Goal: Task Accomplishment & Management: Manage account settings

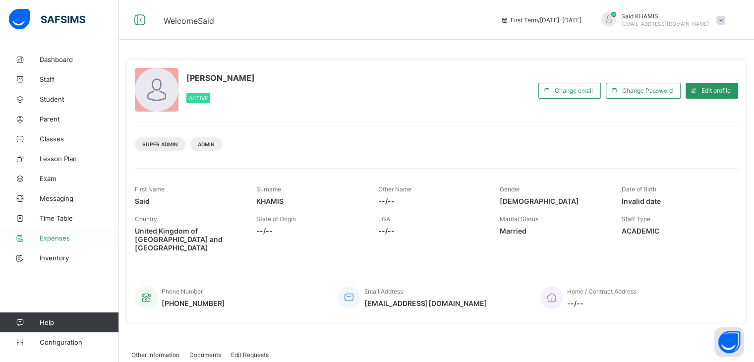
click at [66, 241] on span "Expenses" at bounding box center [79, 238] width 79 height 8
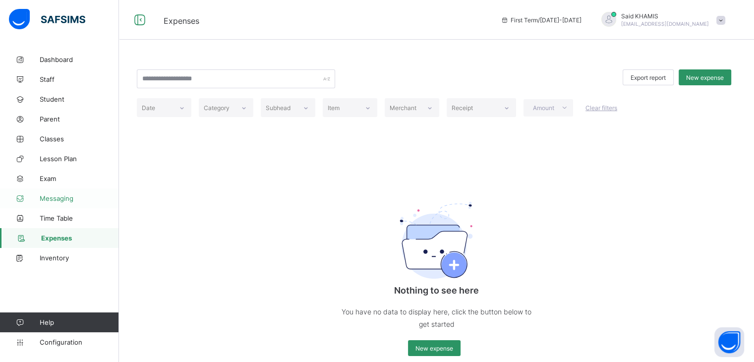
click at [57, 200] on span "Messaging" at bounding box center [79, 198] width 79 height 8
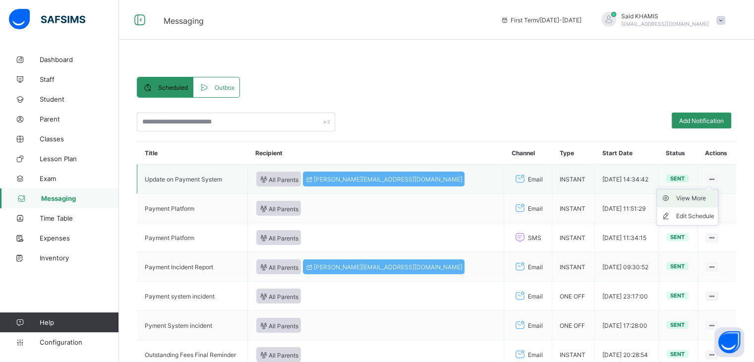
click at [708, 202] on div "View More" at bounding box center [695, 198] width 38 height 10
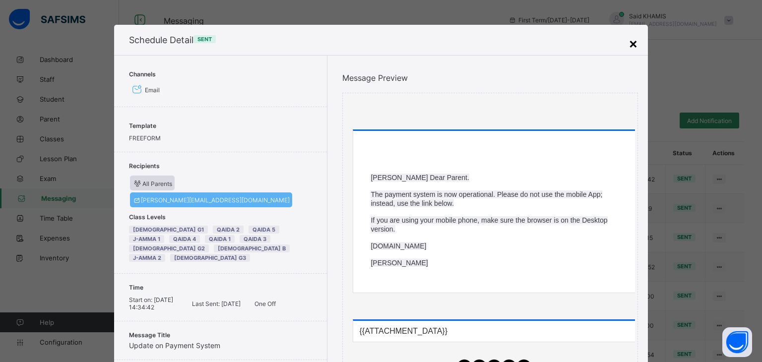
click at [631, 47] on div "×" at bounding box center [632, 43] width 9 height 17
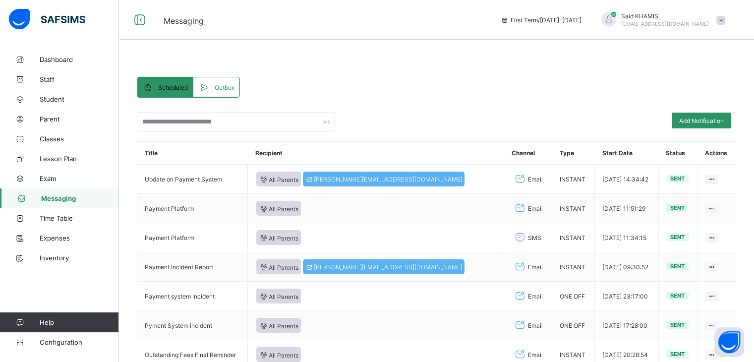
click at [226, 89] on span "Outbox" at bounding box center [225, 87] width 20 height 7
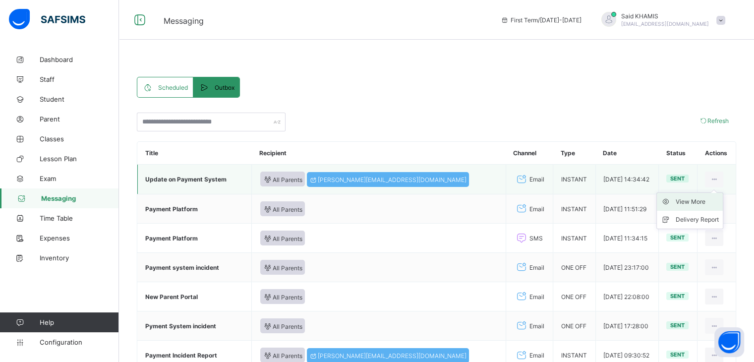
click at [700, 200] on div "View More" at bounding box center [697, 202] width 43 height 10
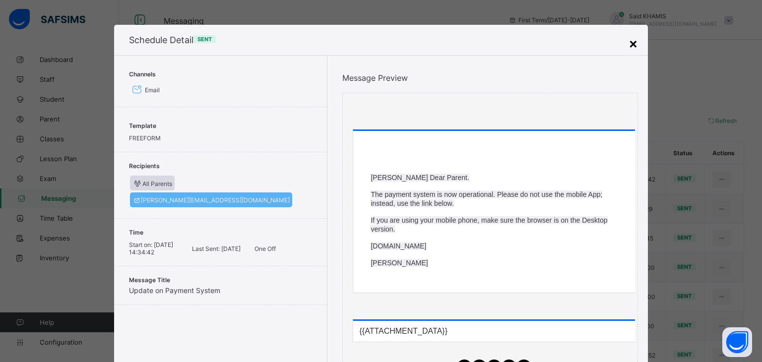
click at [631, 44] on div "×" at bounding box center [632, 43] width 9 height 17
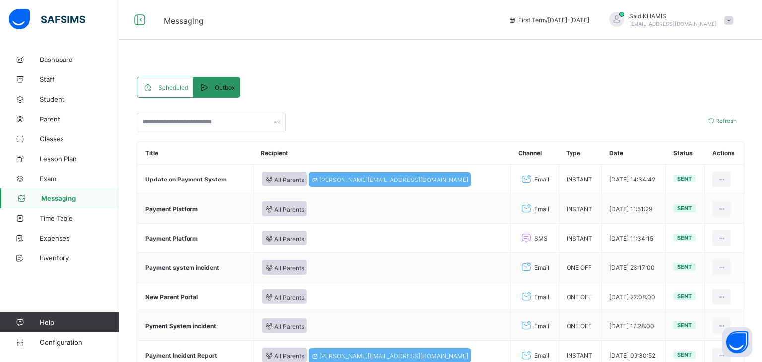
click at [167, 84] on span "Scheduled" at bounding box center [173, 87] width 30 height 7
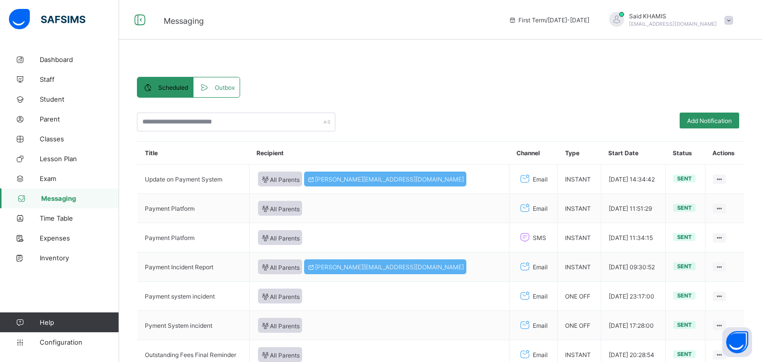
click at [167, 84] on span "Scheduled" at bounding box center [173, 87] width 30 height 7
click at [56, 196] on span "Messaging" at bounding box center [80, 198] width 78 height 8
click at [165, 89] on span "Scheduled" at bounding box center [173, 87] width 30 height 7
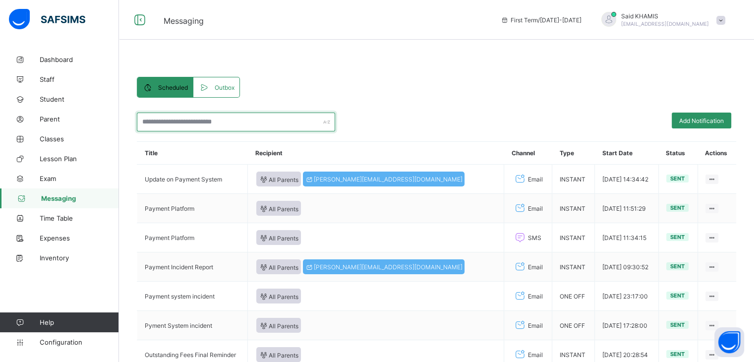
click at [238, 122] on input "text" at bounding box center [236, 122] width 198 height 19
click at [415, 88] on div "Scheduled Outbox Scheduled Outbox Add Notification Title Recipient Channel Type…" at bounding box center [437, 296] width 600 height 439
click at [69, 201] on span "Messaging" at bounding box center [80, 198] width 78 height 8
click at [726, 20] on span at bounding box center [721, 20] width 9 height 9
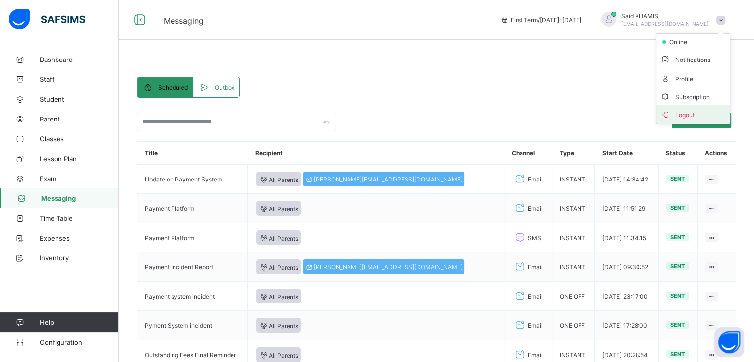
click at [693, 114] on span "Logout" at bounding box center [693, 114] width 65 height 11
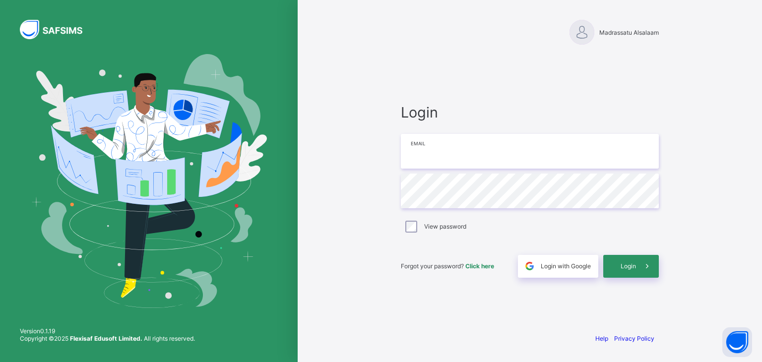
type input "**********"
click at [633, 260] on div "Login" at bounding box center [631, 266] width 56 height 23
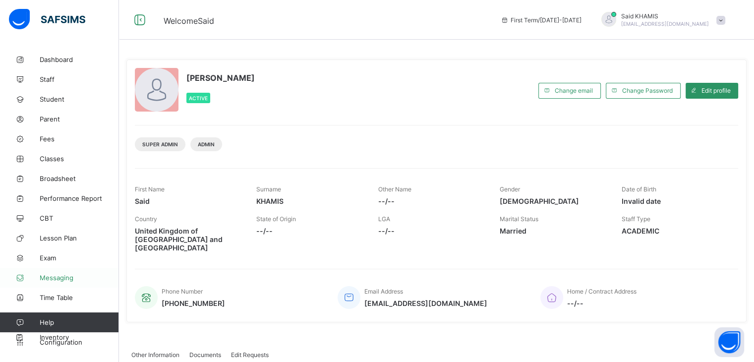
click at [67, 279] on span "Messaging" at bounding box center [79, 278] width 79 height 8
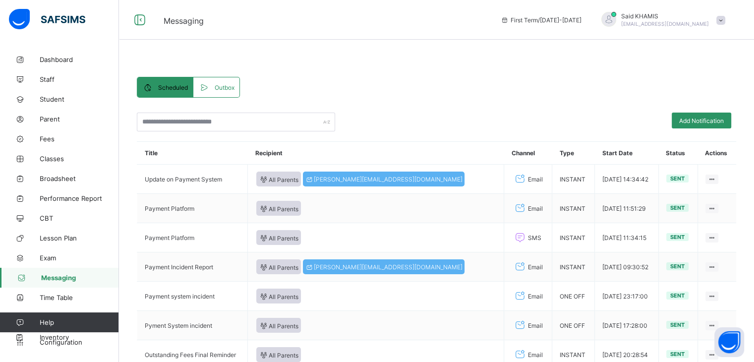
click at [726, 22] on span at bounding box center [721, 20] width 9 height 9
click at [560, 84] on div "Scheduled Outbox Scheduled Outbox Add Notification Title Recipient Channel Type…" at bounding box center [437, 296] width 600 height 439
click at [58, 80] on span "Staff" at bounding box center [79, 79] width 79 height 8
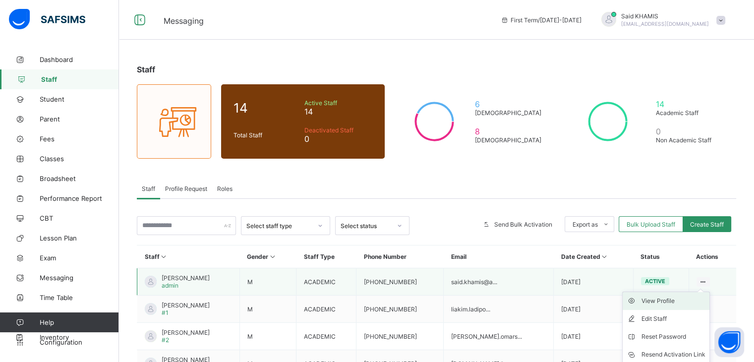
click at [677, 301] on div "View Profile" at bounding box center [674, 301] width 64 height 10
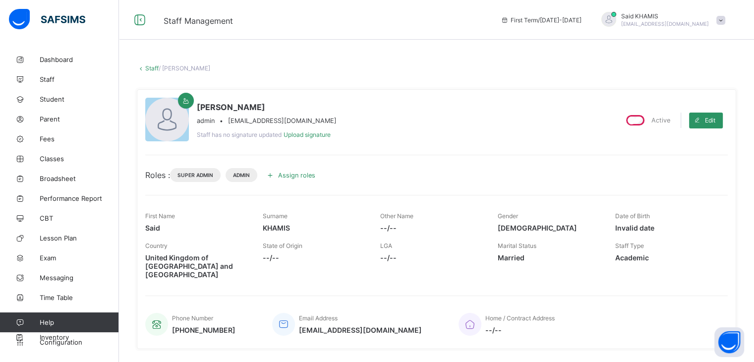
click at [275, 176] on icon at bounding box center [270, 175] width 11 height 10
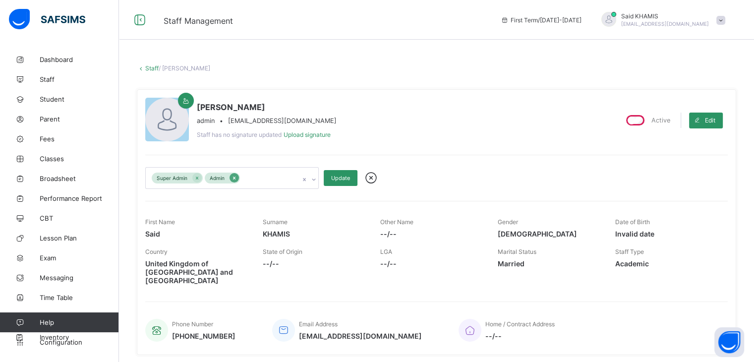
click at [234, 178] on icon at bounding box center [234, 178] width 2 height 3
click at [345, 178] on span "Update" at bounding box center [340, 178] width 19 height 7
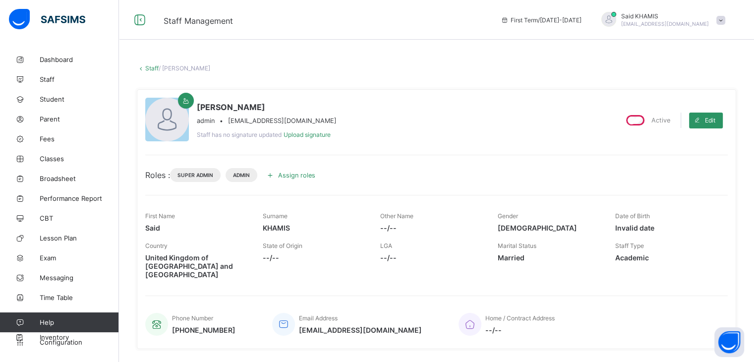
click at [726, 20] on span at bounding box center [721, 20] width 9 height 9
click at [689, 114] on span "Logout" at bounding box center [693, 114] width 65 height 11
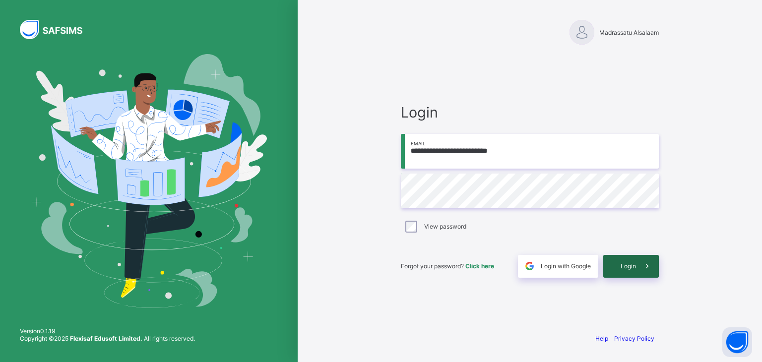
click at [634, 272] on div "Login" at bounding box center [631, 266] width 56 height 23
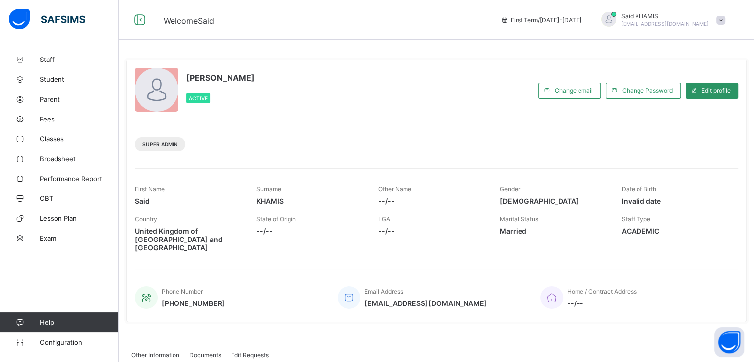
click at [726, 22] on span at bounding box center [721, 20] width 9 height 9
click at [534, 79] on div "Said KHAMIS Active" at bounding box center [334, 90] width 399 height 45
click at [44, 62] on span "Staff" at bounding box center [79, 60] width 79 height 8
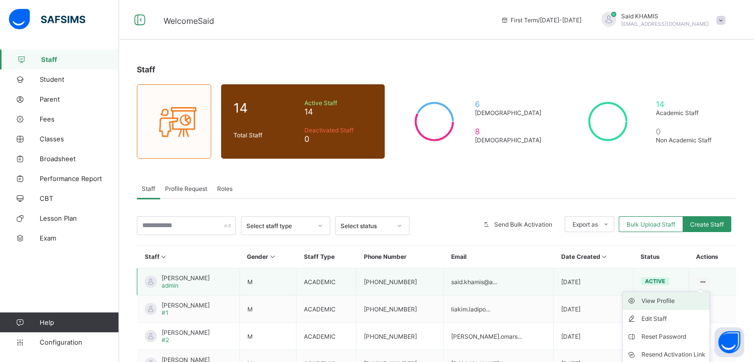
click at [663, 303] on div "View Profile" at bounding box center [674, 301] width 64 height 10
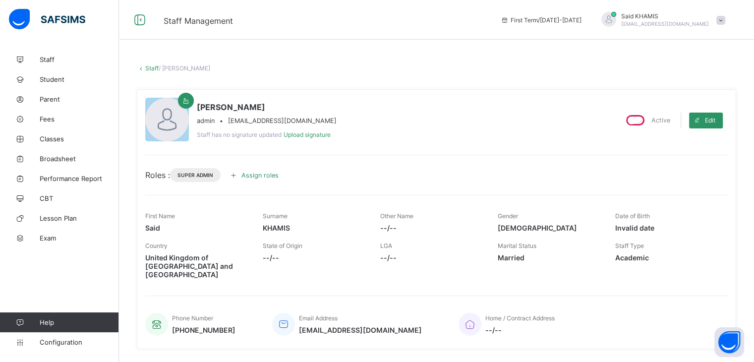
click at [267, 175] on span "Assign roles" at bounding box center [260, 175] width 37 height 7
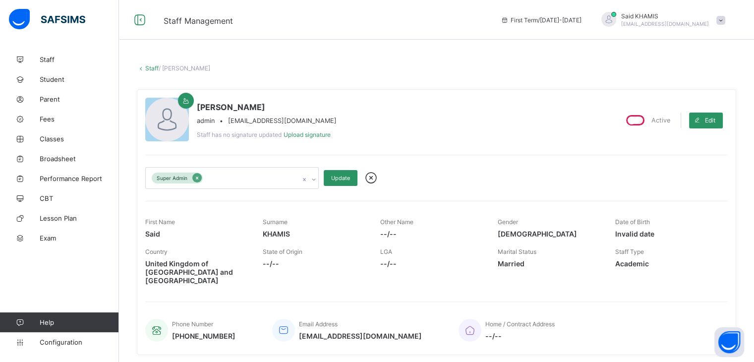
click at [198, 179] on icon at bounding box center [197, 178] width 2 height 3
click at [306, 179] on icon at bounding box center [309, 178] width 6 height 10
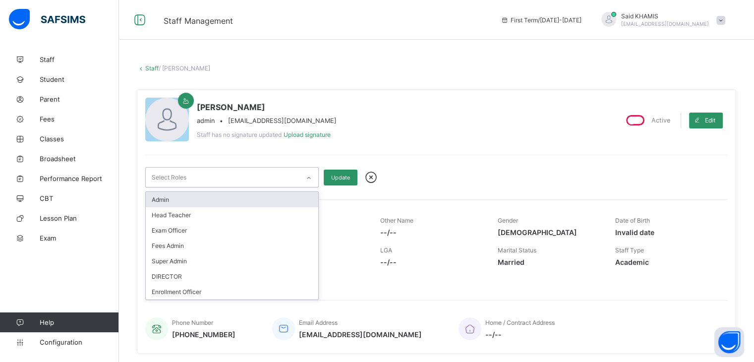
click at [271, 199] on div "Admin" at bounding box center [232, 199] width 173 height 15
click at [340, 175] on span "Update" at bounding box center [340, 178] width 19 height 7
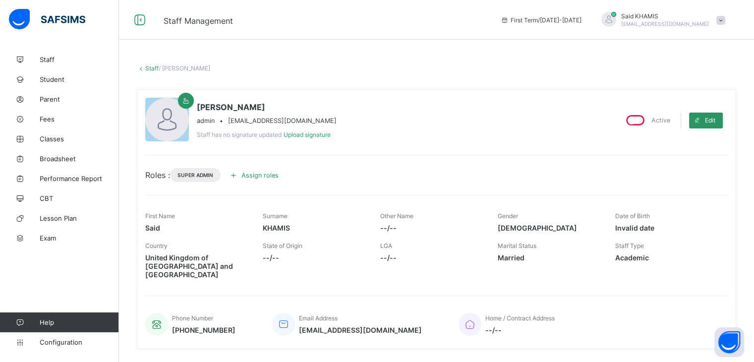
click at [726, 21] on span at bounding box center [721, 20] width 9 height 9
click at [703, 100] on span "Logout" at bounding box center [693, 97] width 65 height 11
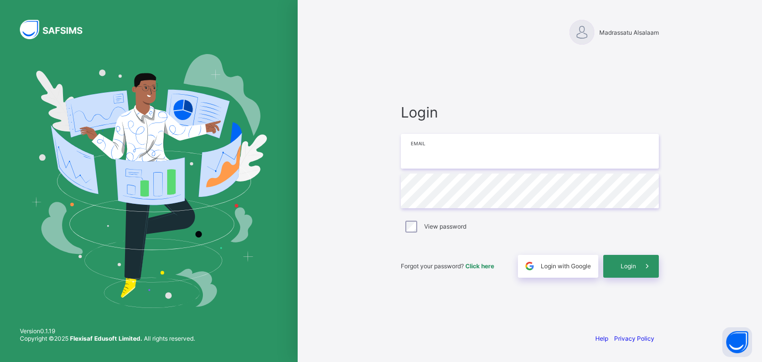
type input "**********"
click at [637, 269] on span at bounding box center [647, 266] width 23 height 23
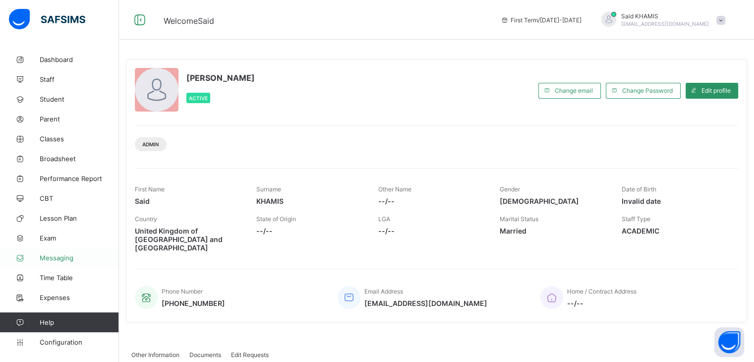
click at [69, 257] on span "Messaging" at bounding box center [79, 258] width 79 height 8
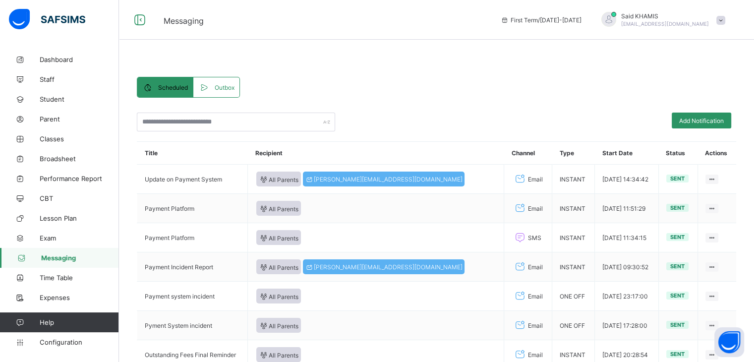
click at [230, 86] on span "Outbox" at bounding box center [225, 87] width 20 height 7
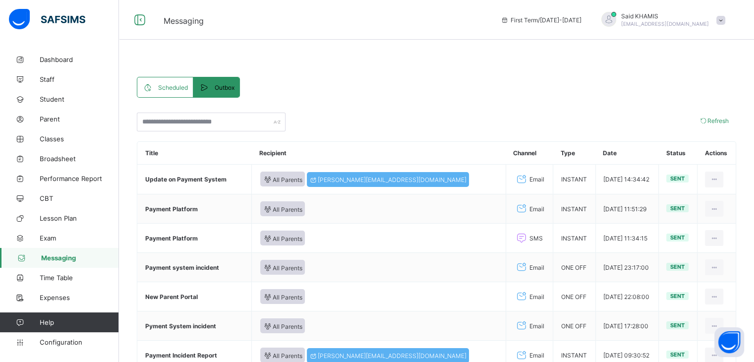
click at [168, 89] on span "Scheduled" at bounding box center [173, 87] width 30 height 7
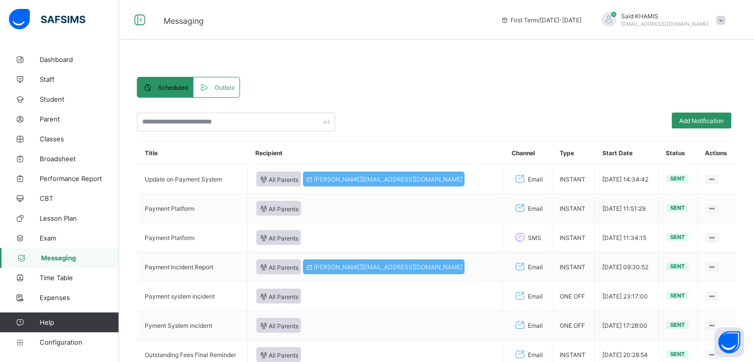
click at [168, 89] on span "Scheduled" at bounding box center [173, 87] width 30 height 7
click at [143, 16] on icon at bounding box center [139, 20] width 17 height 14
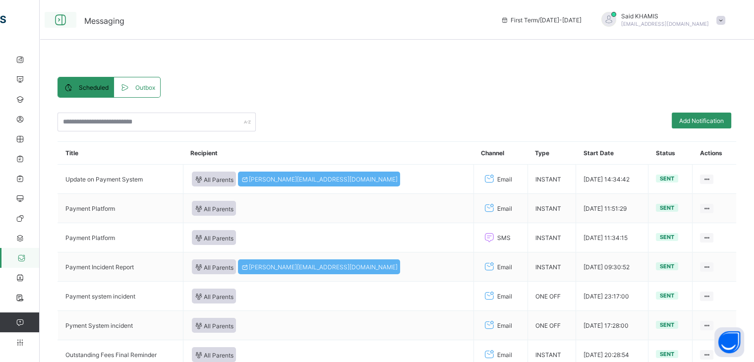
click at [59, 17] on icon at bounding box center [60, 20] width 17 height 14
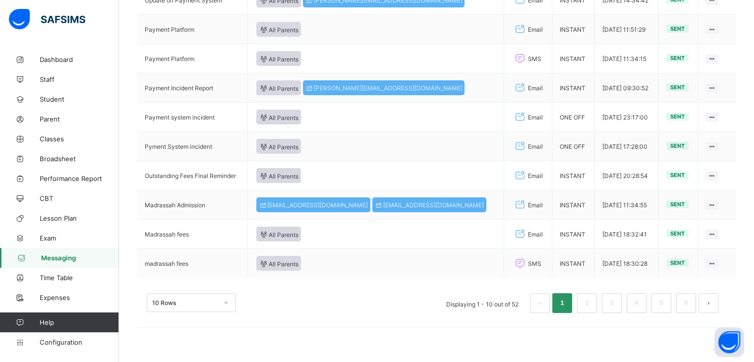
scroll to position [180, 0]
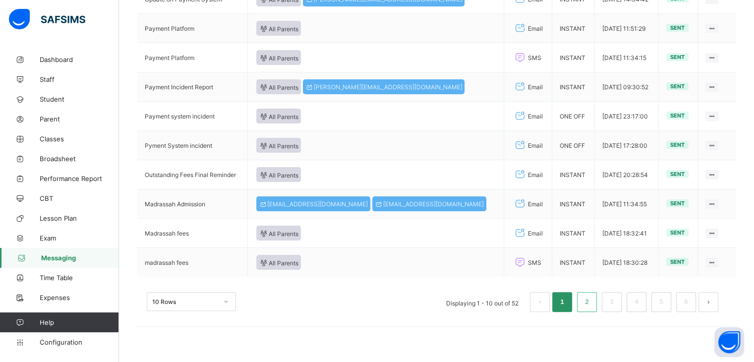
click at [592, 300] on link "2" at bounding box center [586, 302] width 9 height 13
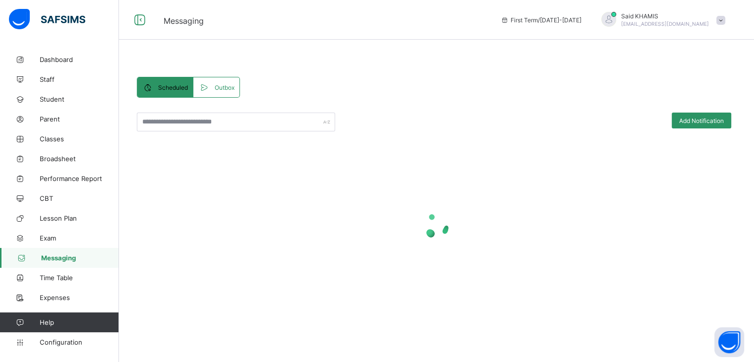
scroll to position [0, 0]
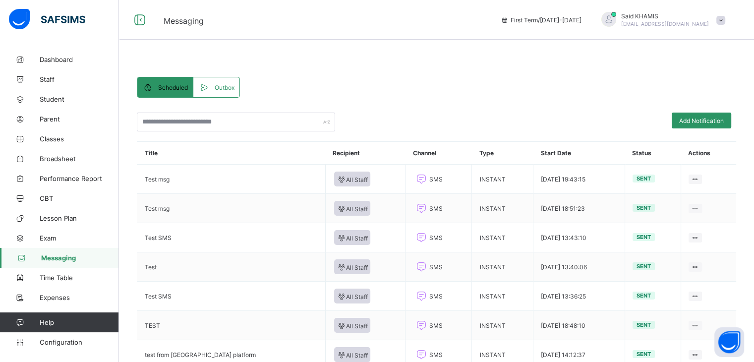
click at [593, 300] on td "[DATE] 13:36:25" at bounding box center [579, 296] width 92 height 29
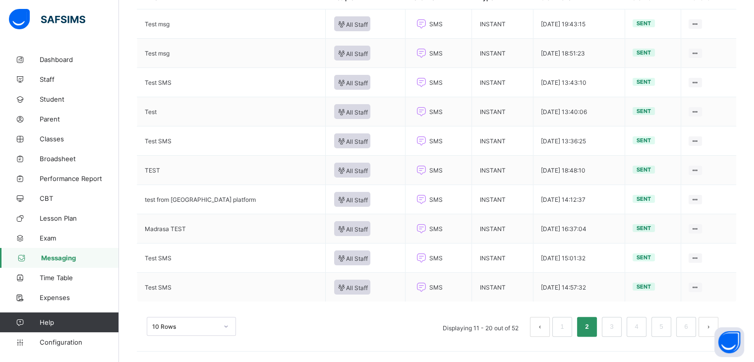
scroll to position [180, 0]
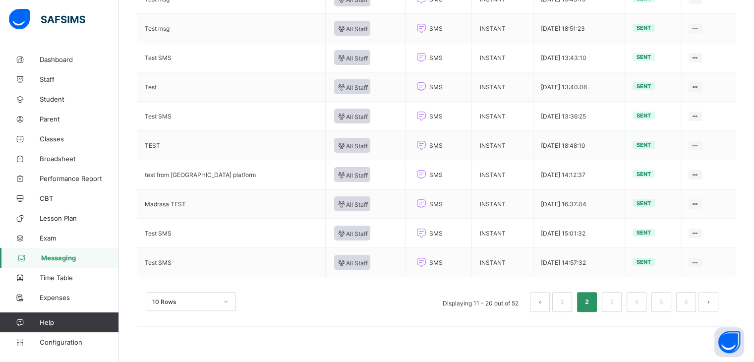
click at [543, 304] on button "prev page" at bounding box center [540, 302] width 20 height 20
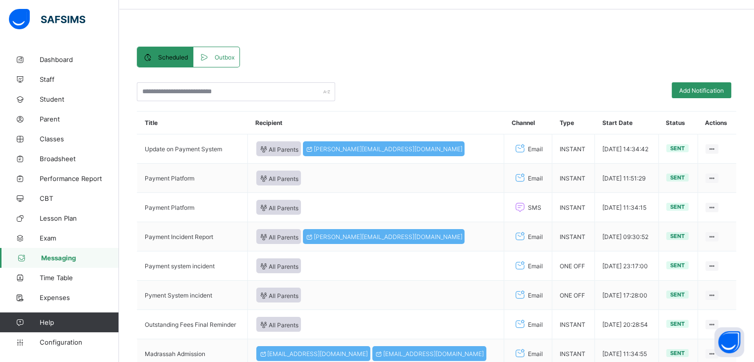
scroll to position [0, 0]
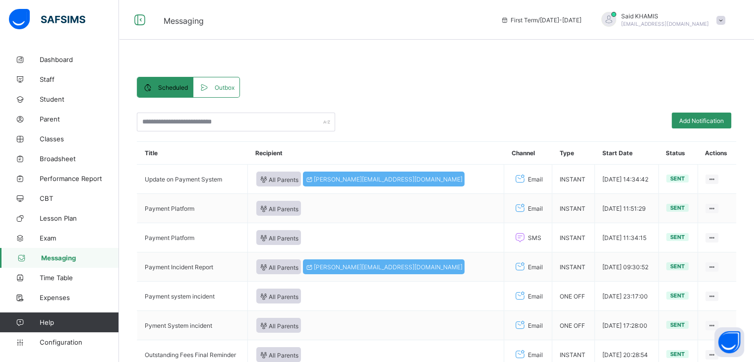
click at [226, 90] on span "Outbox" at bounding box center [225, 87] width 20 height 7
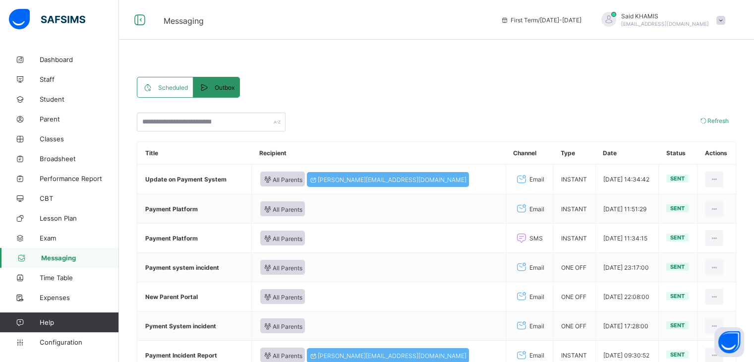
click at [173, 89] on span "Scheduled" at bounding box center [173, 87] width 30 height 7
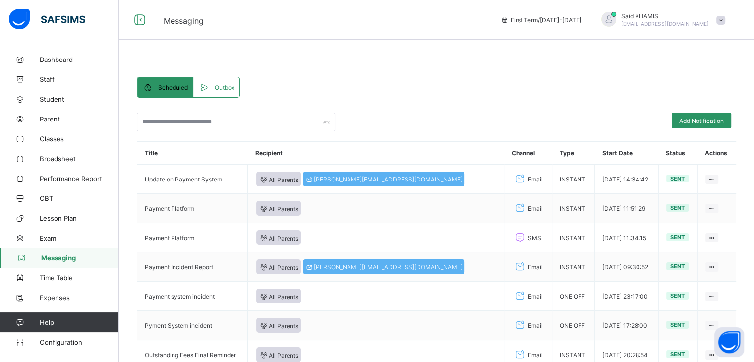
click at [462, 19] on span "Messaging" at bounding box center [325, 19] width 322 height 13
